Goal: Complete application form

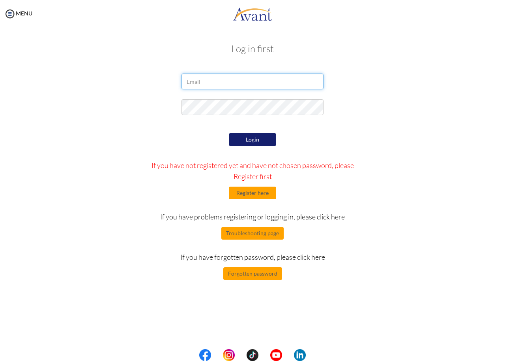
click at [252, 81] on input "email" at bounding box center [253, 81] width 142 height 16
click at [243, 82] on input "email" at bounding box center [253, 81] width 142 height 16
type input "[EMAIL_ADDRESS][DOMAIN_NAME]"
click at [255, 137] on button "Login" at bounding box center [252, 139] width 47 height 13
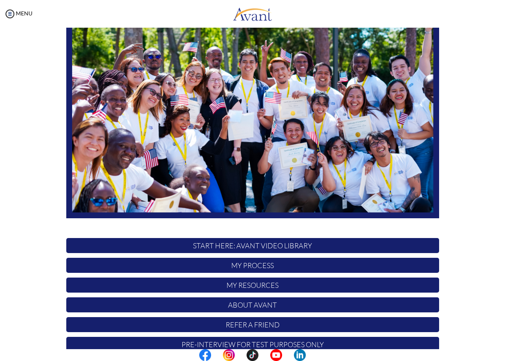
scroll to position [78, 0]
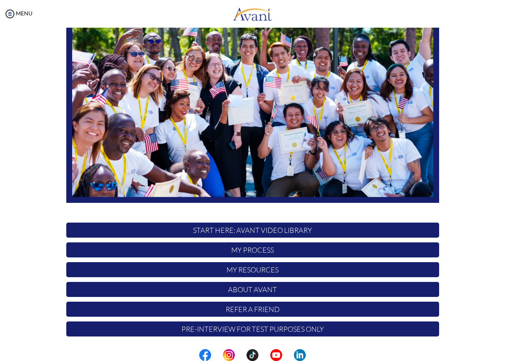
click at [321, 328] on p "Pre-Interview for test purposes only" at bounding box center [252, 328] width 373 height 15
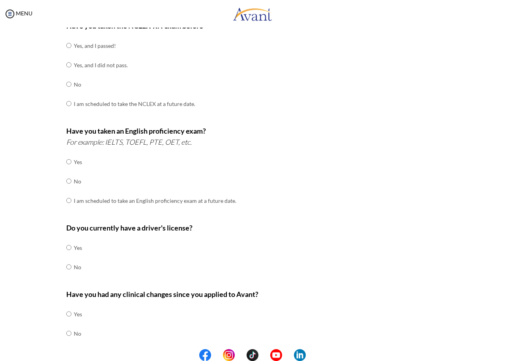
scroll to position [145, 0]
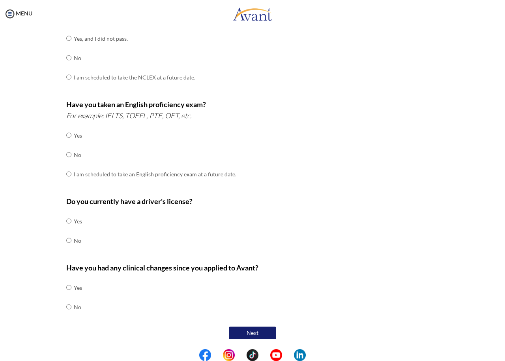
click at [251, 333] on button "Next" at bounding box center [252, 332] width 47 height 13
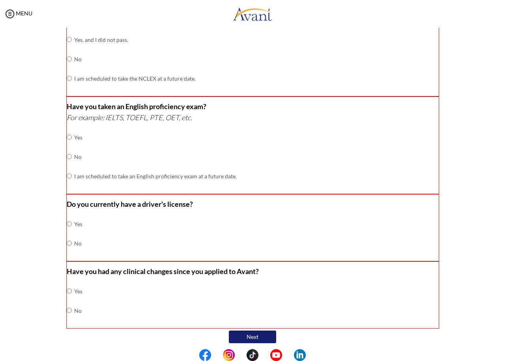
scroll to position [149, 0]
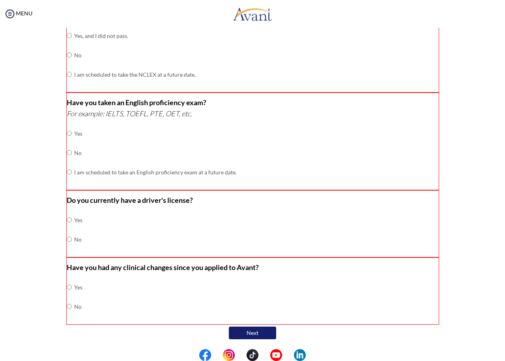
click at [258, 334] on button "Next" at bounding box center [252, 332] width 47 height 13
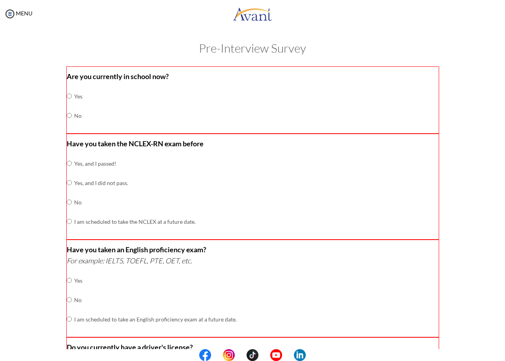
scroll to position [0, 0]
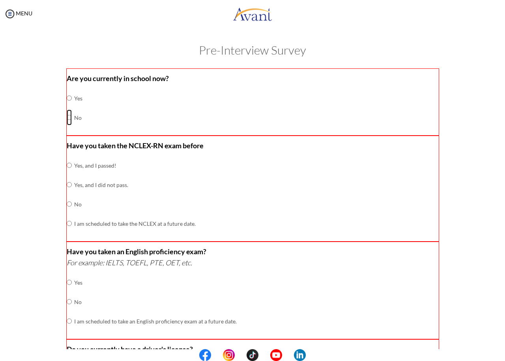
click at [67, 106] on input "radio" at bounding box center [69, 98] width 5 height 16
radio input "true"
click at [67, 173] on input "radio" at bounding box center [69, 165] width 5 height 16
radio input "true"
click at [67, 290] on input "radio" at bounding box center [69, 282] width 5 height 16
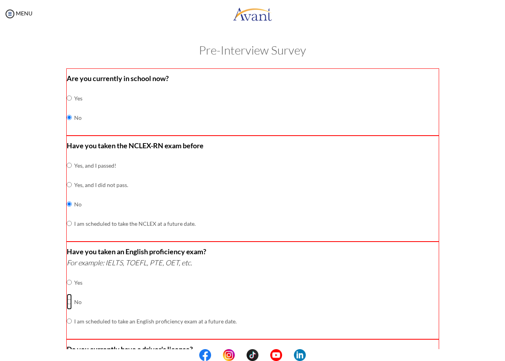
radio input "true"
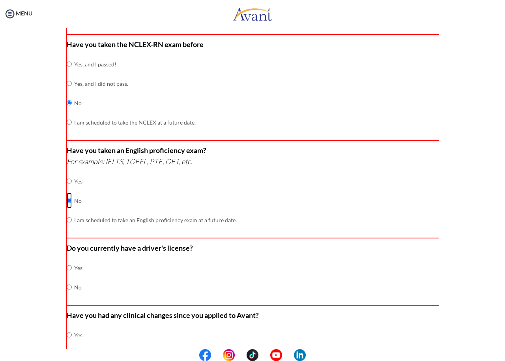
scroll to position [118, 0]
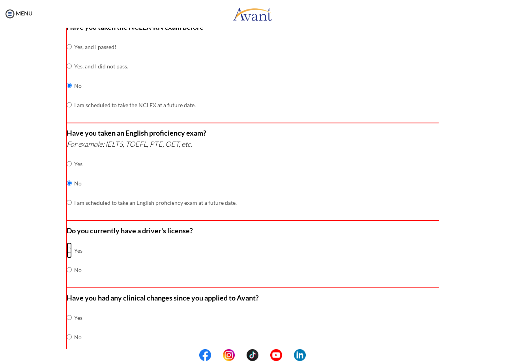
click at [68, 254] on input "radio" at bounding box center [69, 250] width 5 height 16
radio input "true"
click at [68, 325] on input "radio" at bounding box center [69, 317] width 5 height 16
radio input "true"
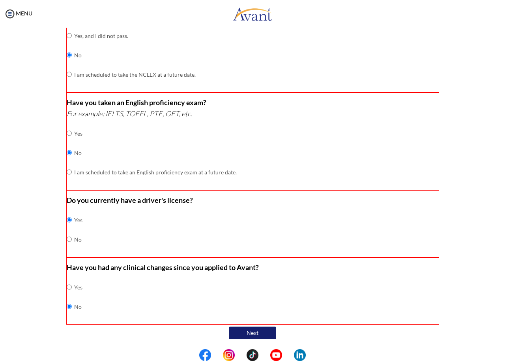
click at [250, 333] on button "Next" at bounding box center [252, 332] width 47 height 13
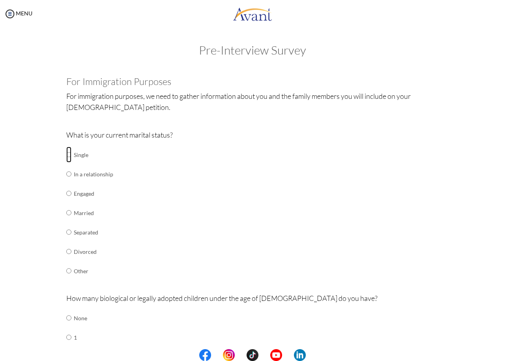
click at [66, 158] on input "radio" at bounding box center [68, 155] width 5 height 16
radio input "true"
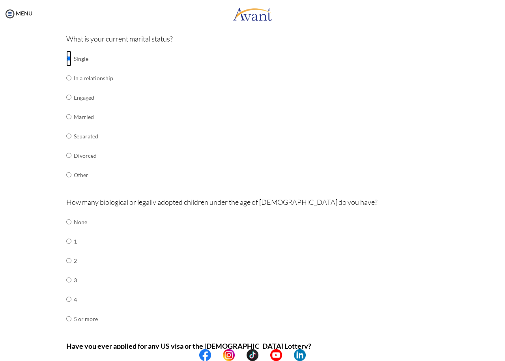
scroll to position [118, 0]
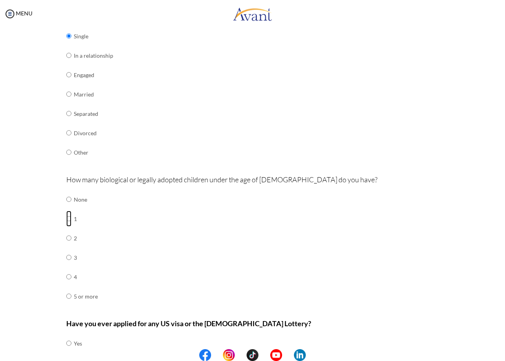
drag, startPoint x: 66, startPoint y: 218, endPoint x: 75, endPoint y: 222, distance: 9.0
click at [66, 207] on input "radio" at bounding box center [68, 199] width 5 height 16
radio input "true"
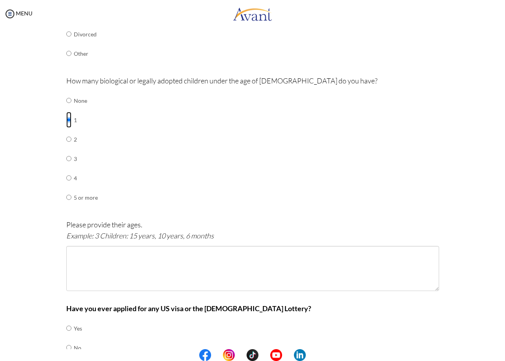
scroll to position [237, 0]
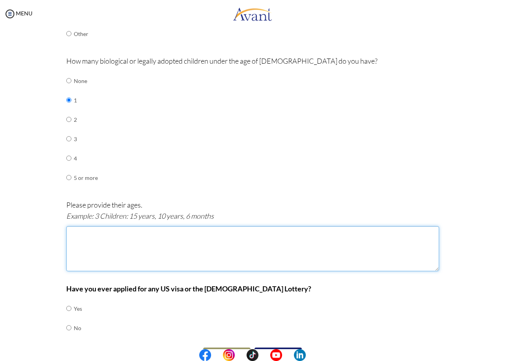
click at [81, 245] on textarea at bounding box center [252, 248] width 373 height 45
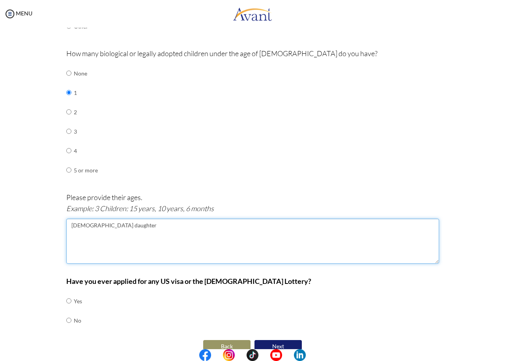
scroll to position [258, 0]
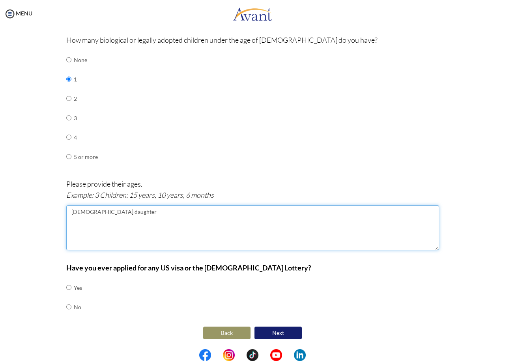
type textarea "[DEMOGRAPHIC_DATA] daughter"
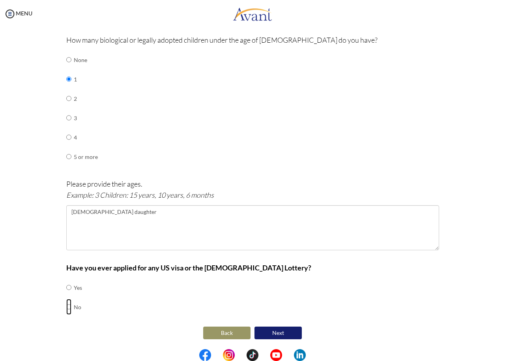
click at [66, 295] on input "radio" at bounding box center [68, 287] width 5 height 16
radio input "true"
click at [276, 330] on button "Next" at bounding box center [278, 332] width 47 height 13
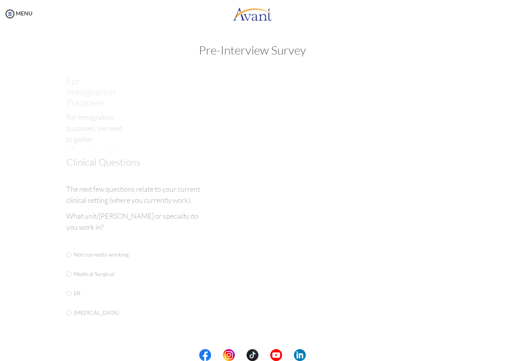
scroll to position [0, 0]
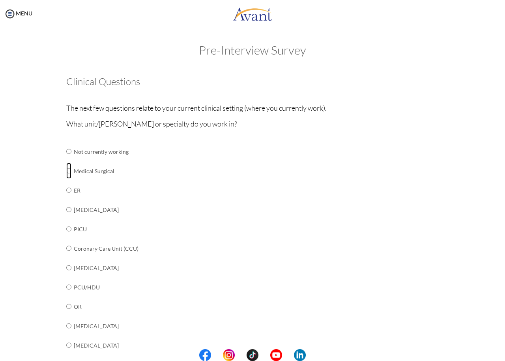
click at [66, 159] on input "radio" at bounding box center [68, 151] width 5 height 16
radio input "true"
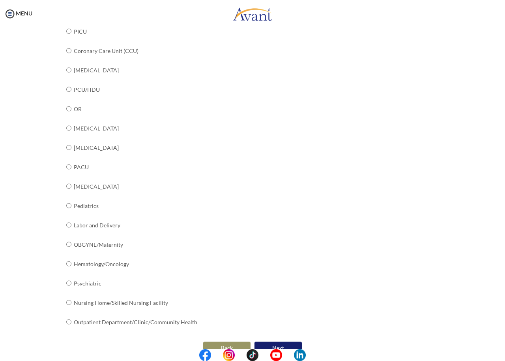
scroll to position [212, 0]
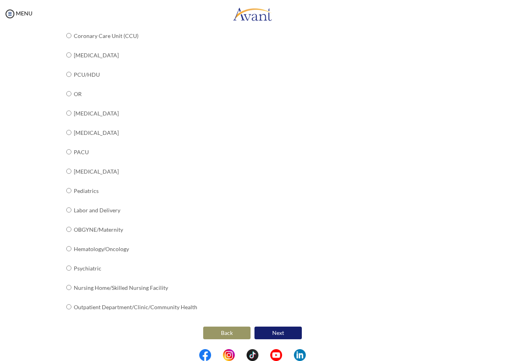
click at [280, 334] on button "Next" at bounding box center [278, 332] width 47 height 13
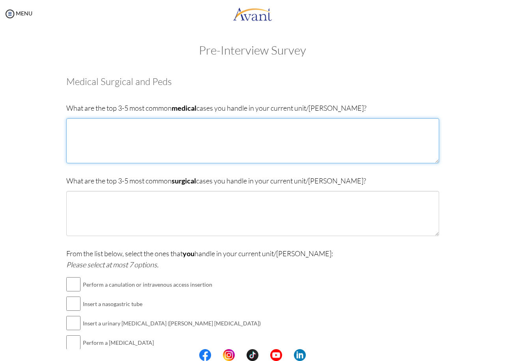
click at [116, 142] on textarea at bounding box center [252, 140] width 373 height 45
drag, startPoint x: 141, startPoint y: 128, endPoint x: 145, endPoint y: 128, distance: 4.0
drag, startPoint x: 145, startPoint y: 128, endPoint x: 256, endPoint y: 134, distance: 112.0
click at [256, 134] on textarea "[MEDICAL_DATA],[MEDICAL_DATA],renal dieses" at bounding box center [252, 140] width 373 height 45
drag, startPoint x: 150, startPoint y: 127, endPoint x: 140, endPoint y: 148, distance: 23.7
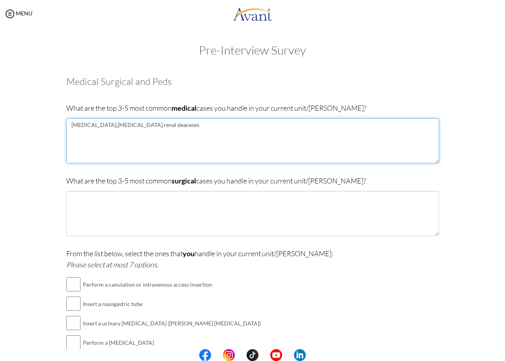
click at [140, 148] on textarea "[MEDICAL_DATA],[MEDICAL_DATA],renal deaceses" at bounding box center [252, 140] width 373 height 45
click at [143, 123] on textarea "[MEDICAL_DATA],[MEDICAL_DATA],renal deaceses" at bounding box center [252, 140] width 373 height 45
click at [144, 124] on textarea "[MEDICAL_DATA],[MEDICAL_DATA],renal deaceses" at bounding box center [252, 140] width 373 height 45
drag, startPoint x: 143, startPoint y: 129, endPoint x: 263, endPoint y: 133, distance: 120.5
click at [263, 133] on textarea "[MEDICAL_DATA],[MEDICAL_DATA],renal dieceses" at bounding box center [252, 140] width 373 height 45
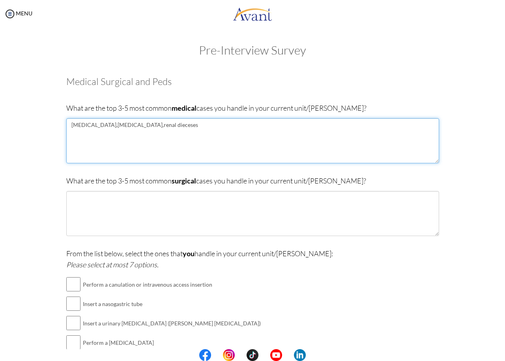
click at [162, 126] on textarea "[MEDICAL_DATA],[MEDICAL_DATA],renal dieceses" at bounding box center [252, 140] width 373 height 45
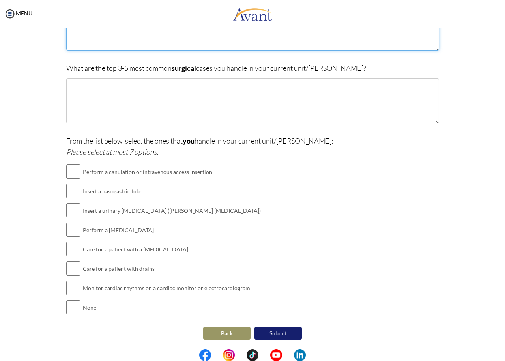
scroll to position [113, 0]
type textarea "[MEDICAL_DATA],hypertensio"
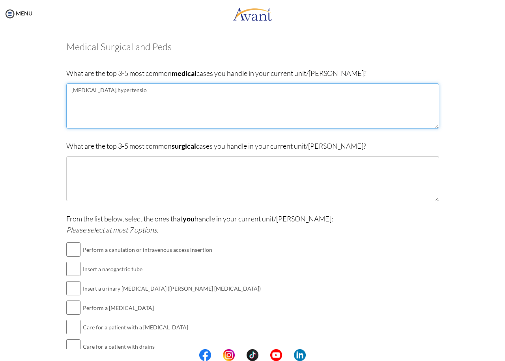
scroll to position [34, 0]
